Goal: Entertainment & Leisure: Browse casually

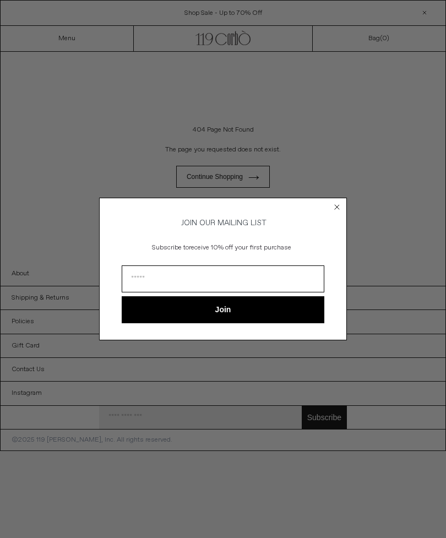
click at [337, 203] on circle "Close dialog" at bounding box center [337, 207] width 10 height 10
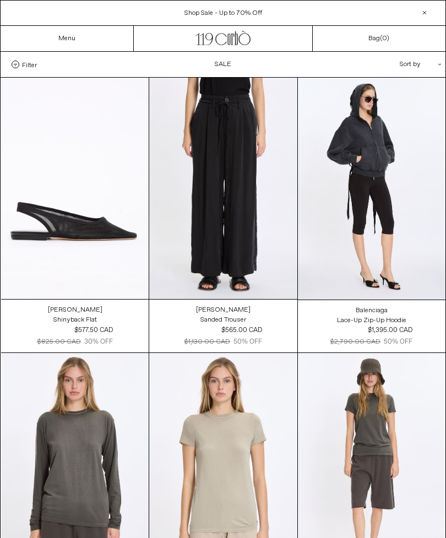
click at [95, 245] on at bounding box center [75, 188] width 148 height 221
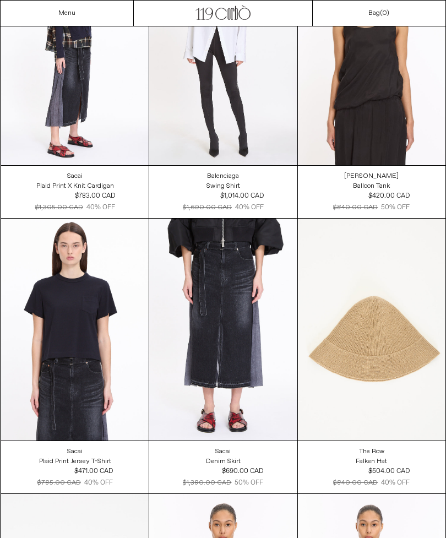
scroll to position [3711, 0]
click at [86, 342] on at bounding box center [75, 329] width 148 height 221
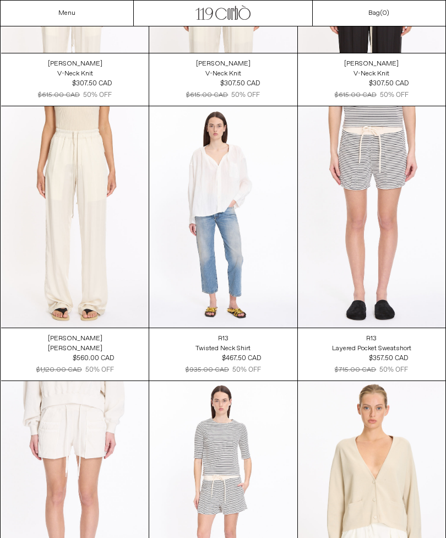
scroll to position [4649, 0]
click at [116, 246] on at bounding box center [75, 216] width 148 height 221
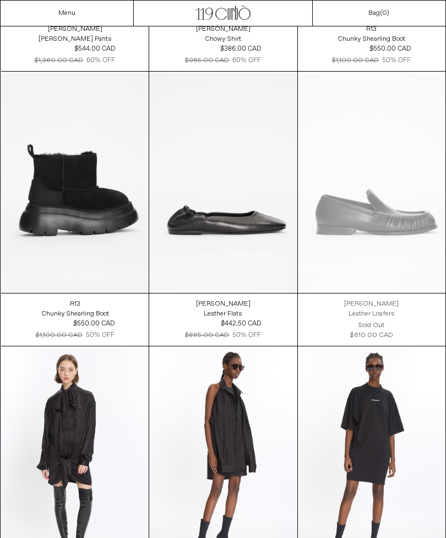
scroll to position [10462, 0]
click at [261, 246] on at bounding box center [223, 182] width 148 height 221
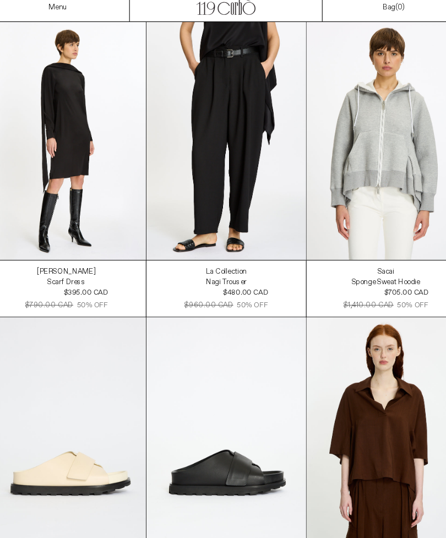
scroll to position [15186, 0]
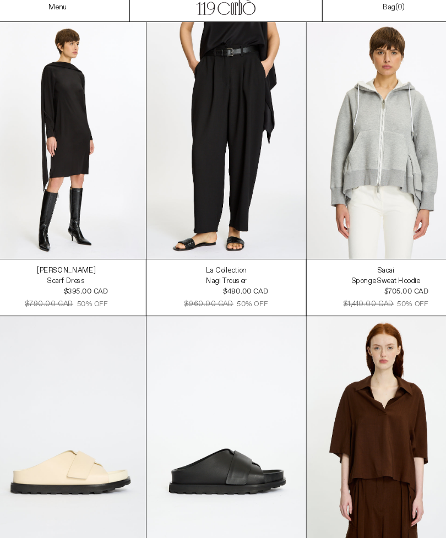
click at [400, 169] on at bounding box center [372, 135] width 148 height 222
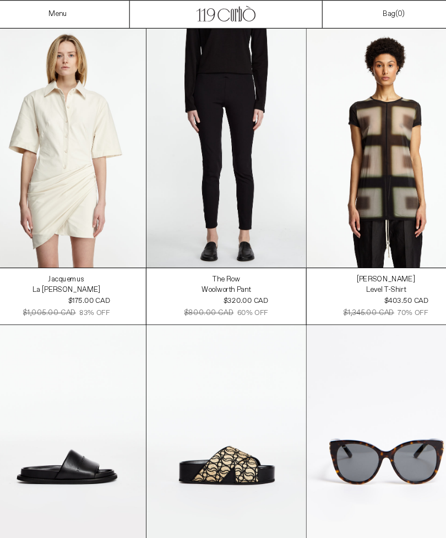
scroll to position [20962, 0]
click at [386, 189] on at bounding box center [372, 137] width 148 height 222
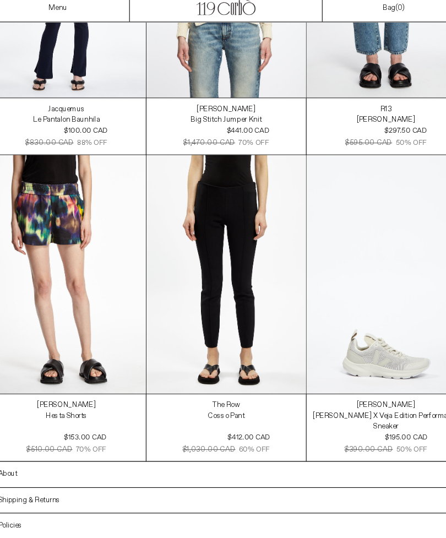
scroll to position [23938, 0]
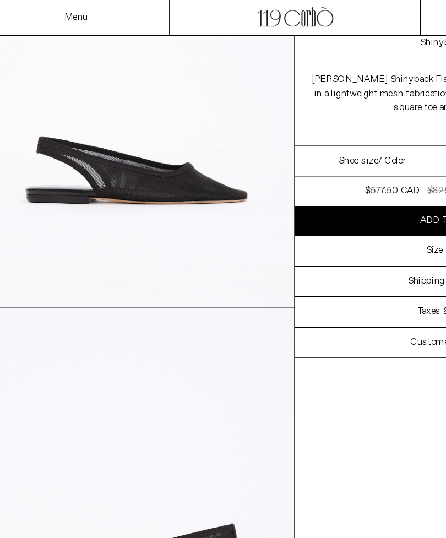
scroll to position [94, 0]
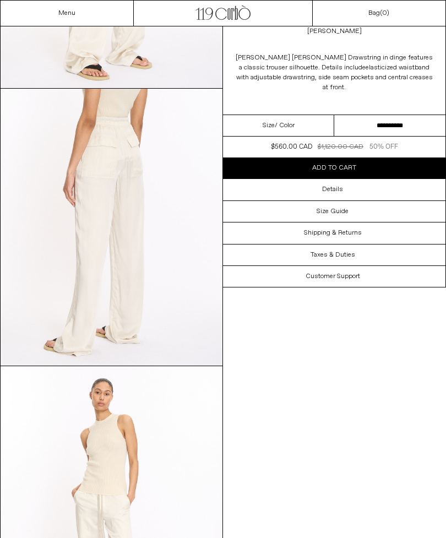
scroll to position [532, 0]
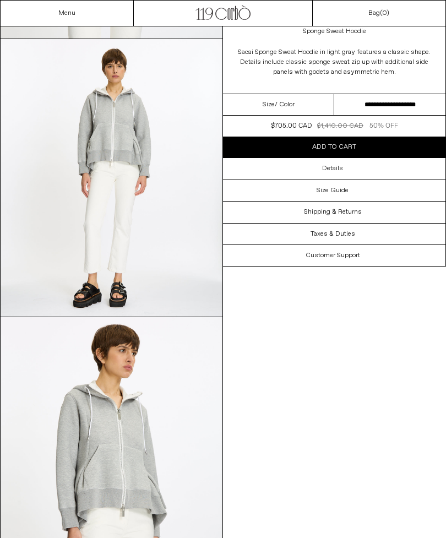
scroll to position [303, 0]
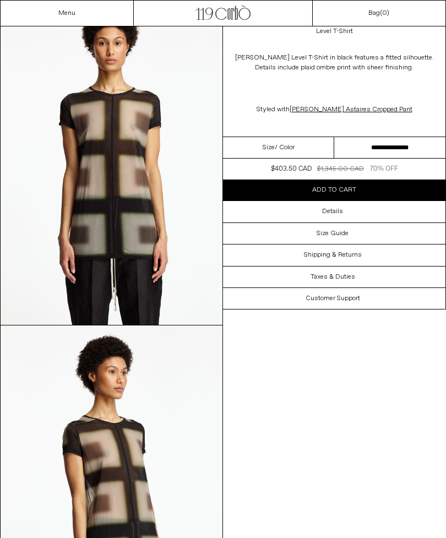
scroll to position [70, 0]
